Goal: Navigation & Orientation: Find specific page/section

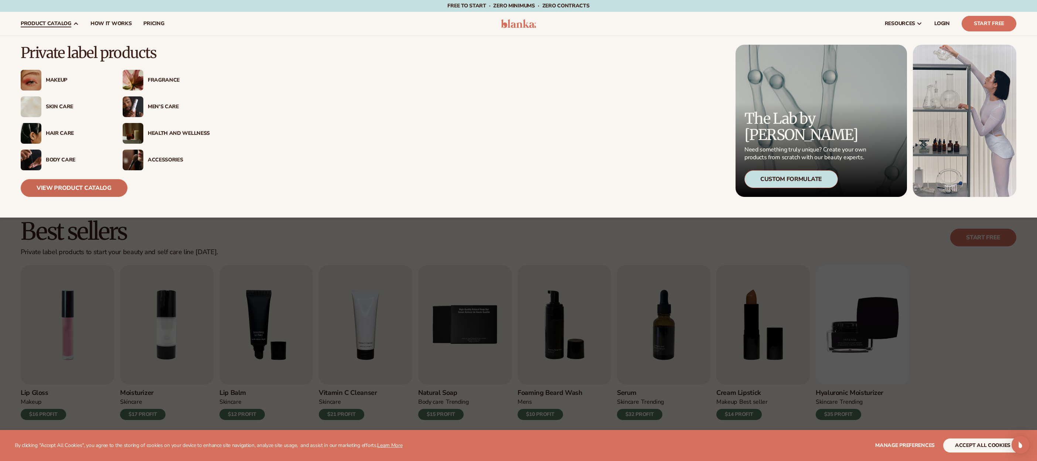
click at [99, 192] on link "View Product Catalog" at bounding box center [74, 188] width 107 height 18
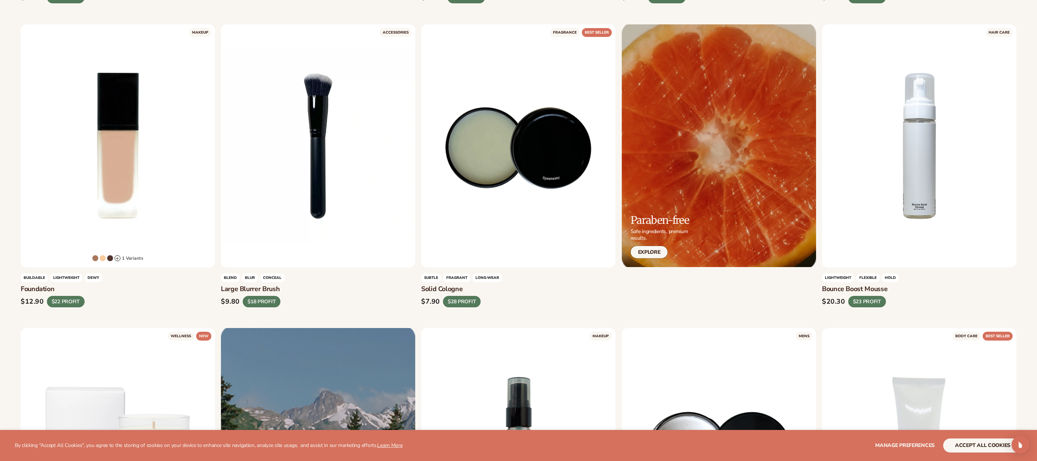
scroll to position [966, 0]
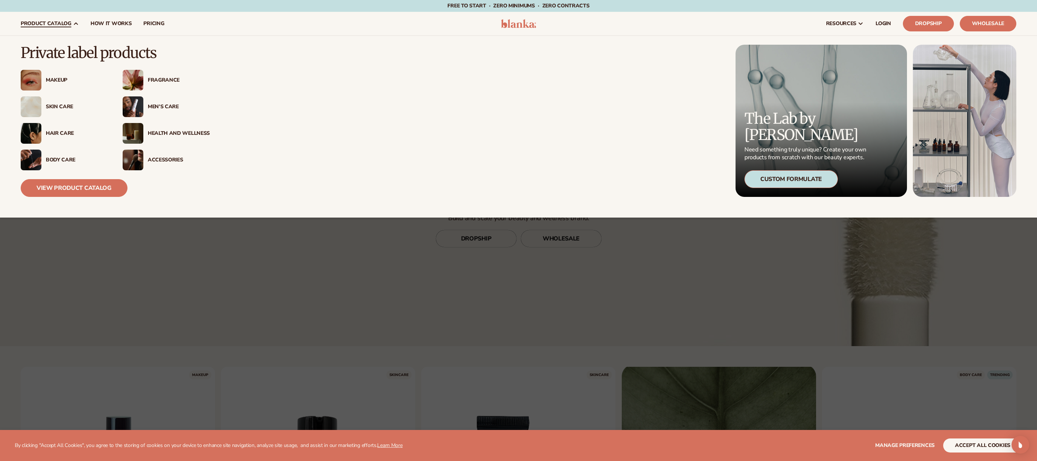
click at [162, 80] on div "Fragrance" at bounding box center [179, 80] width 62 height 6
click at [169, 107] on div "Men’s Care" at bounding box center [179, 107] width 62 height 6
click at [84, 184] on link "View Product Catalog" at bounding box center [74, 188] width 107 height 18
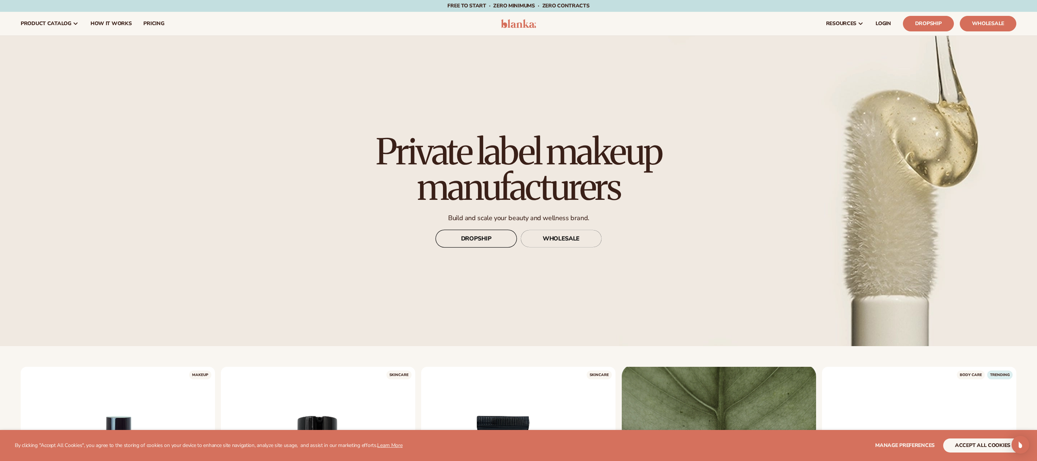
click at [489, 241] on link "DROPSHIP" at bounding box center [475, 239] width 81 height 18
click at [158, 24] on span "pricing" at bounding box center [153, 24] width 21 height 6
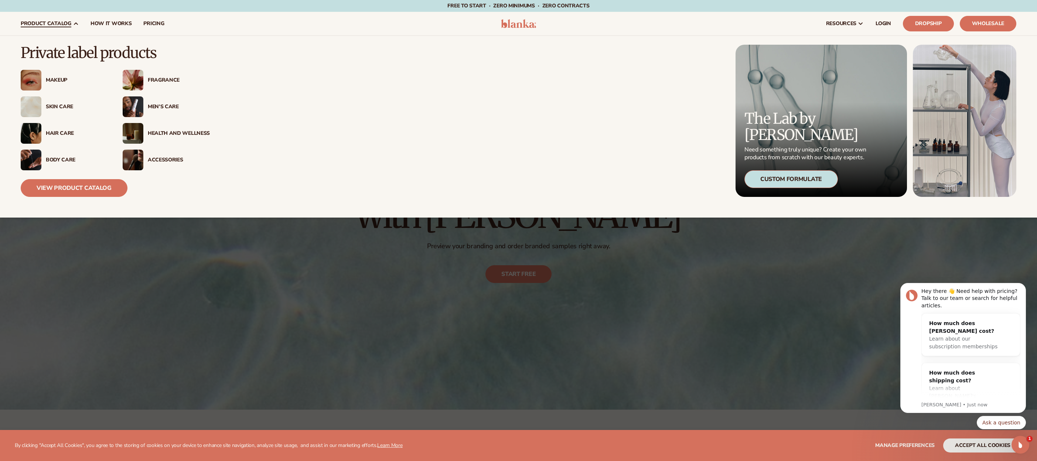
scroll to position [2, 0]
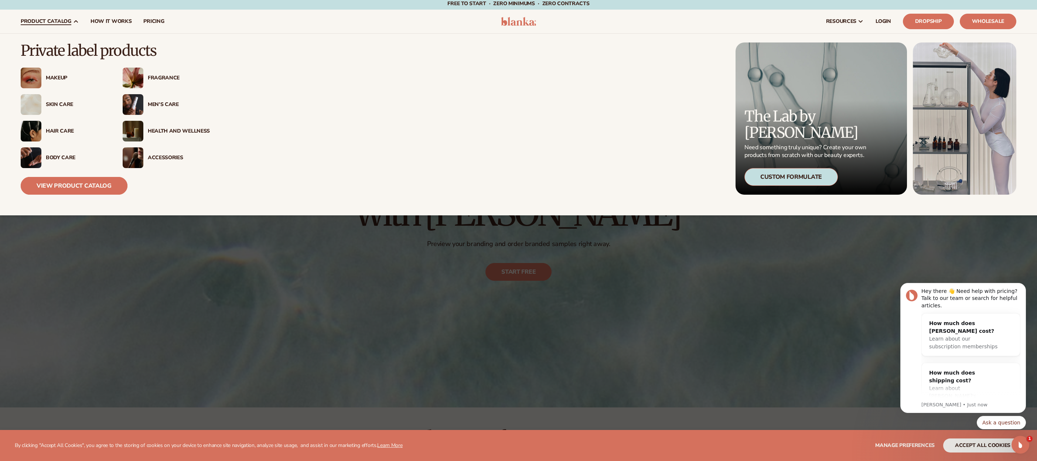
click at [89, 191] on link "View Product Catalog" at bounding box center [74, 186] width 107 height 18
